Goal: Go to known website: Access a specific website the user already knows

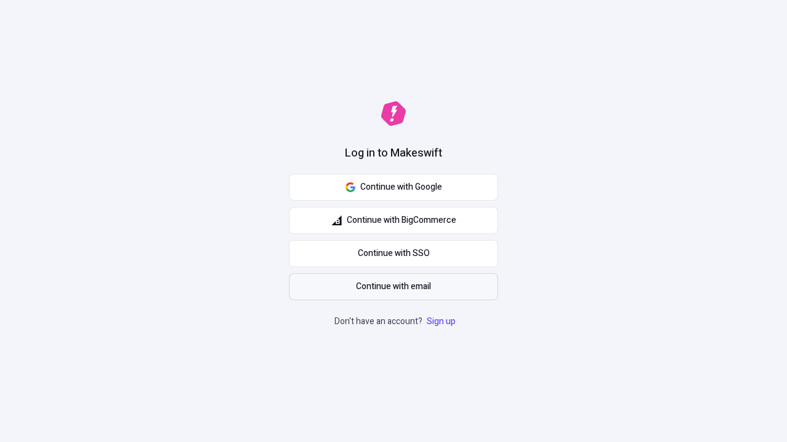
click at [393, 287] on span "Continue with email" at bounding box center [393, 287] width 75 height 14
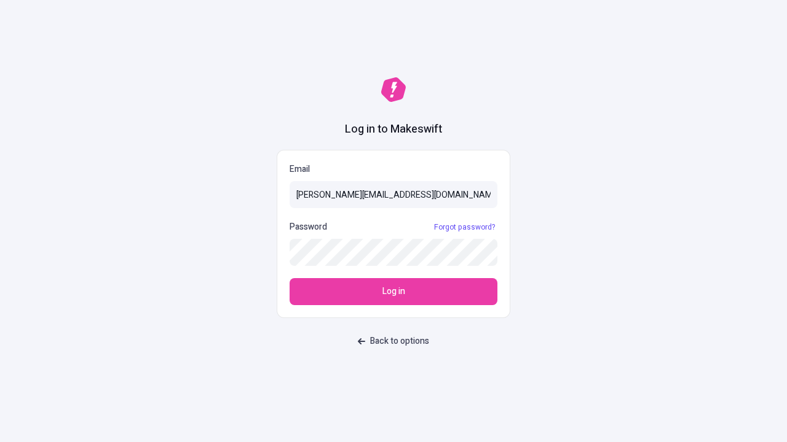
type input "[PERSON_NAME][EMAIL_ADDRESS][DOMAIN_NAME]"
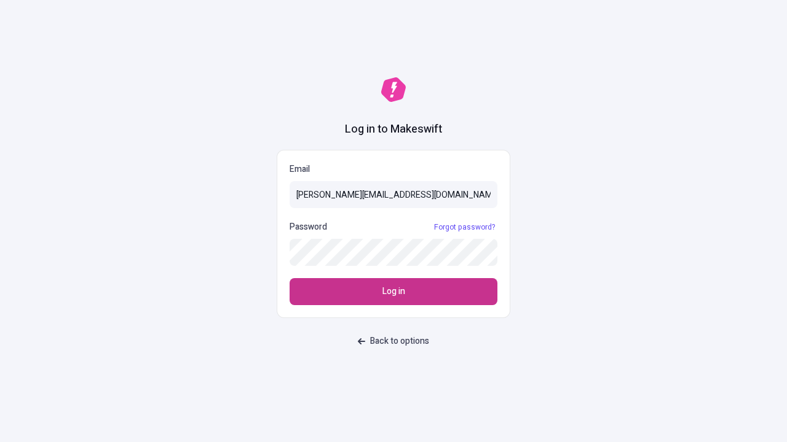
click at [393, 292] on span "Log in" at bounding box center [393, 292] width 23 height 14
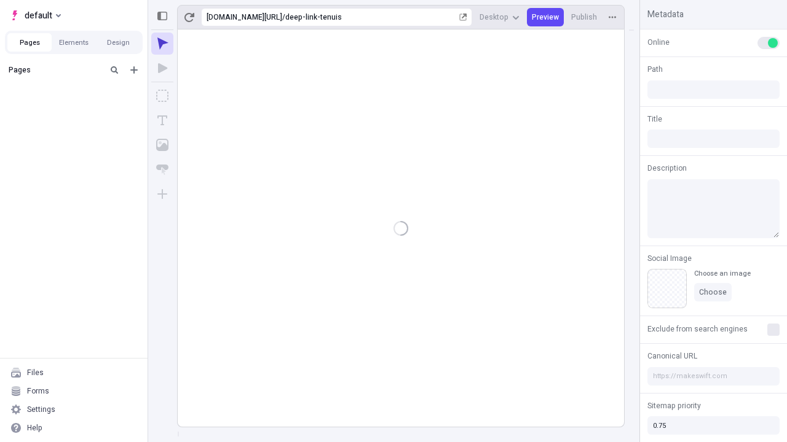
type input "/deep-link-tenuis"
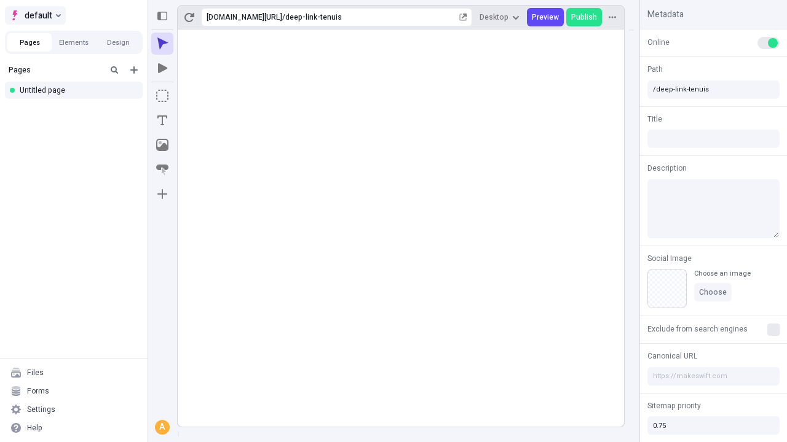
click at [34, 15] on span "default" at bounding box center [39, 15] width 28 height 15
